Goal: Navigation & Orientation: Find specific page/section

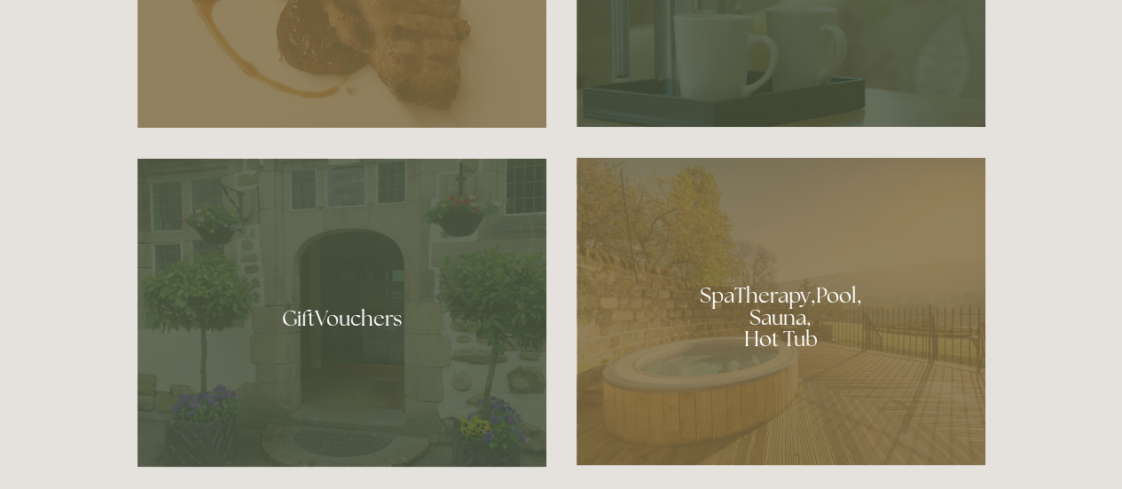
scroll to position [1135, 0]
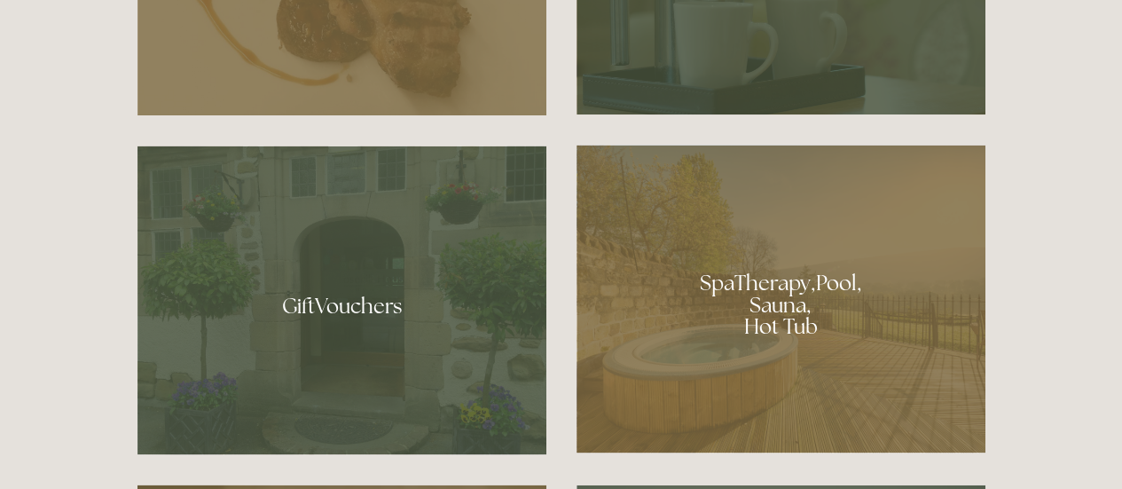
click at [766, 294] on div at bounding box center [781, 299] width 409 height 308
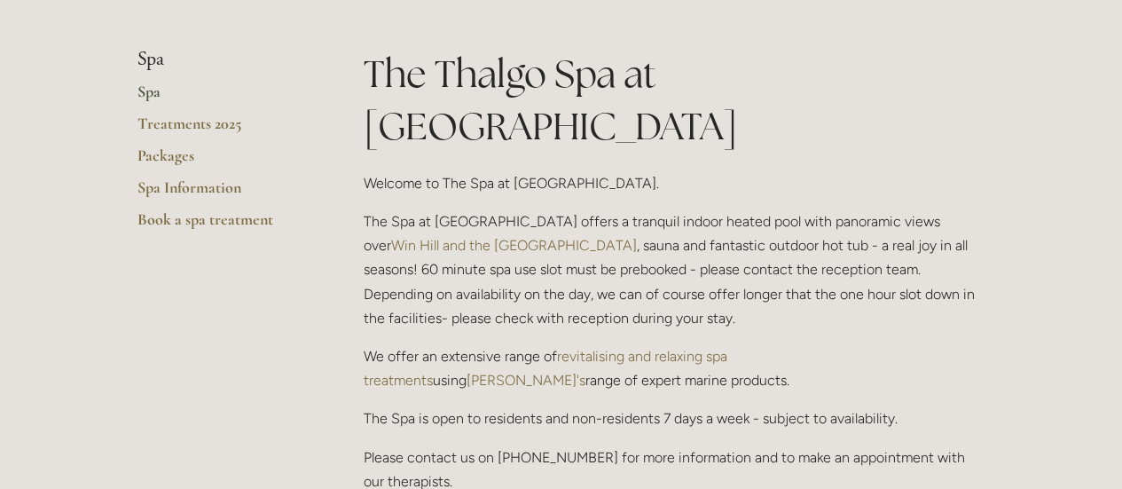
scroll to position [390, 0]
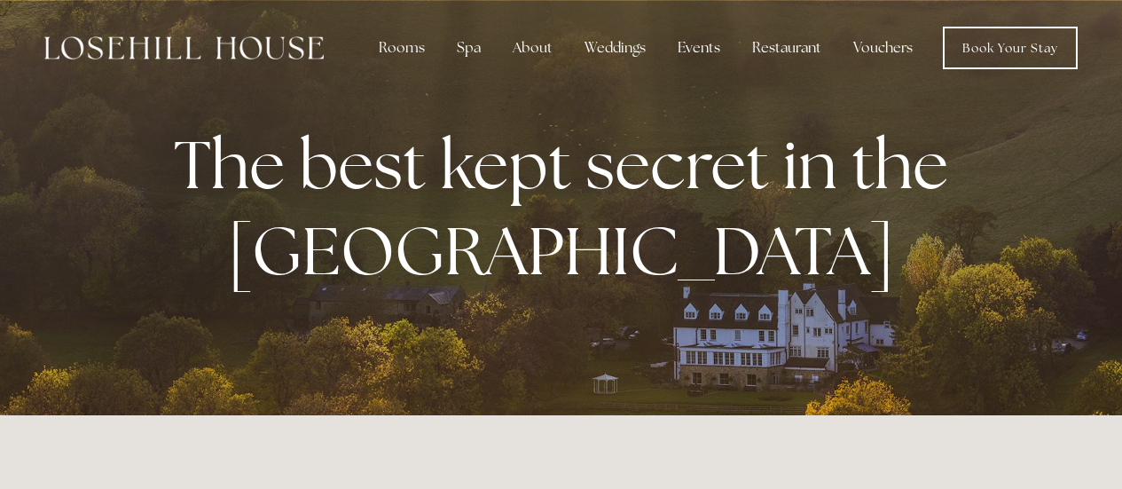
scroll to position [1135, 0]
